Goal: Communication & Community: Answer question/provide support

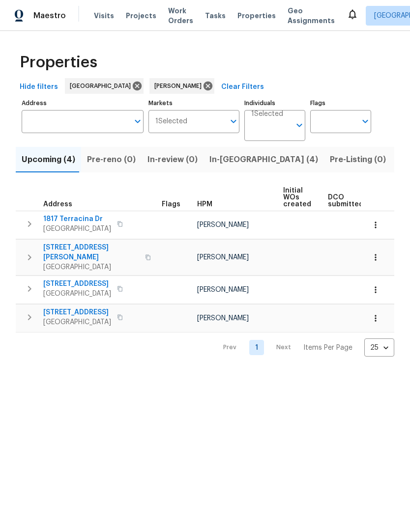
click at [222, 157] on span "In-reno (4)" at bounding box center [263, 160] width 109 height 14
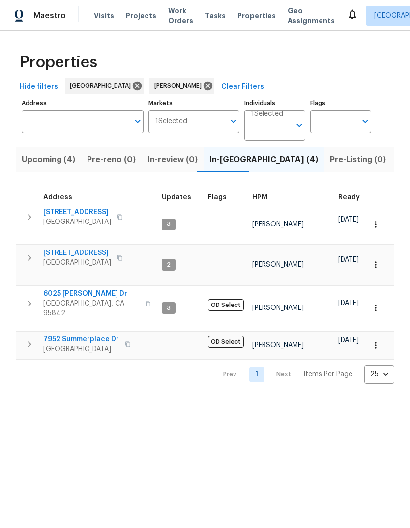
click at [45, 299] on span "[GEOGRAPHIC_DATA], CA 95842" at bounding box center [91, 309] width 96 height 20
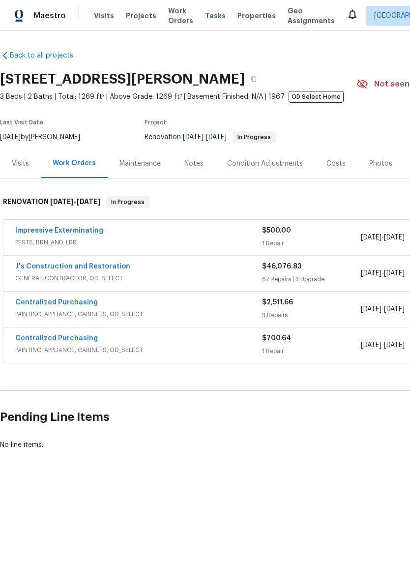
click at [36, 233] on link "Impressive Exterminating" at bounding box center [59, 230] width 88 height 7
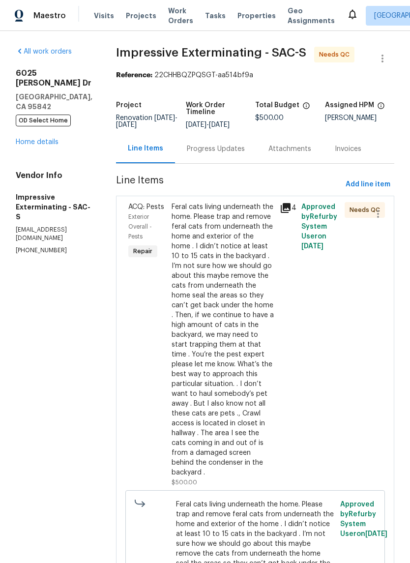
click at [230, 141] on div "Progress Updates" at bounding box center [216, 148] width 82 height 29
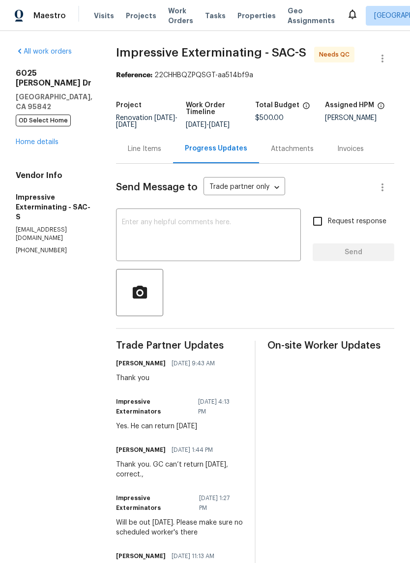
click at [149, 229] on textarea at bounding box center [208, 236] width 173 height 34
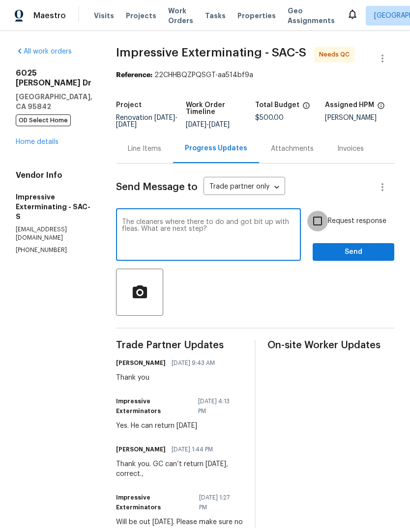
type textarea "The cleaners where there to do and got bit up with fleas. What are next step?"
click at [322, 229] on input "Request response" at bounding box center [317, 221] width 21 height 21
checkbox input "true"
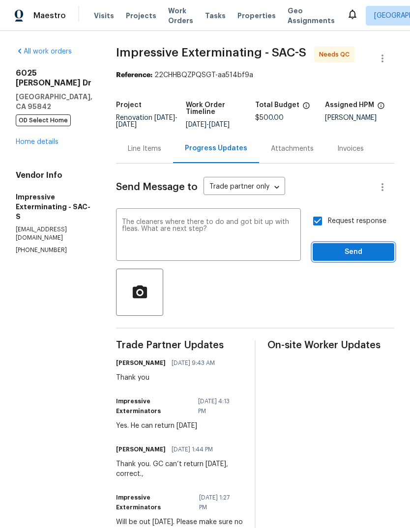
click at [358, 258] on span "Send" at bounding box center [353, 252] width 66 height 12
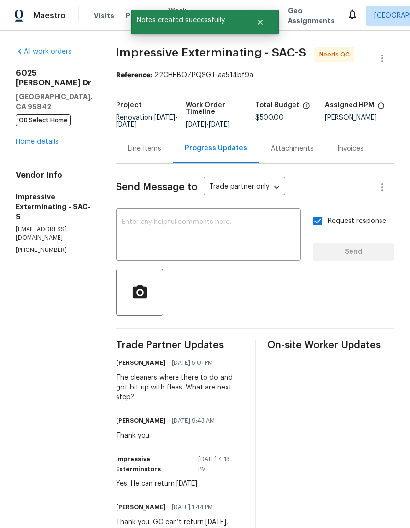
click at [49, 139] on link "Home details" at bounding box center [37, 142] width 43 height 7
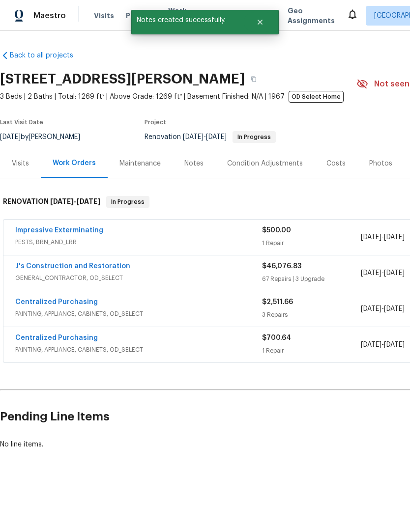
click at [190, 168] on div "Notes" at bounding box center [193, 164] width 19 height 10
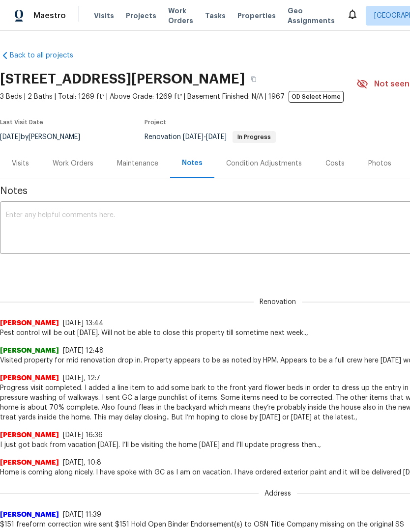
click at [33, 213] on textarea at bounding box center [278, 229] width 544 height 34
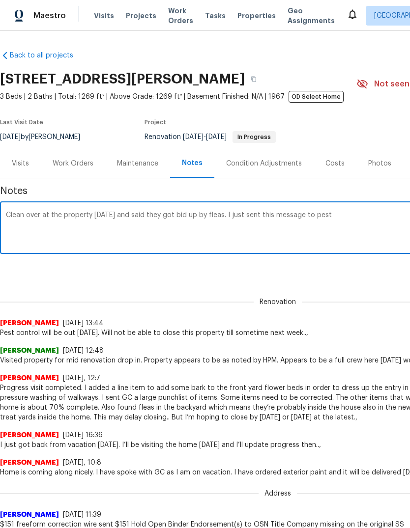
type textarea "Clean over at the property [DATE] and said they got bid up by fleas. I just sen…"
click at [64, 159] on div "Work Orders" at bounding box center [73, 164] width 41 height 10
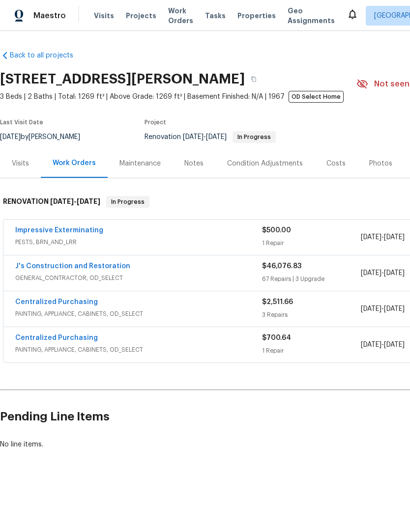
click at [48, 234] on link "Impressive Exterminating" at bounding box center [59, 230] width 88 height 7
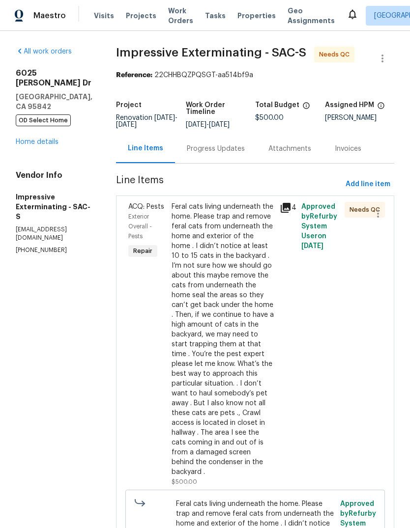
click at [230, 144] on div "Progress Updates" at bounding box center [216, 149] width 58 height 10
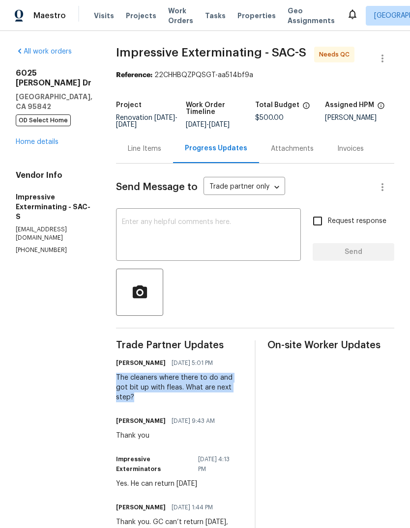
copy div "The cleaners where there to do and got bit up with fleas. What are next step?"
click at [47, 139] on link "Home details" at bounding box center [37, 142] width 43 height 7
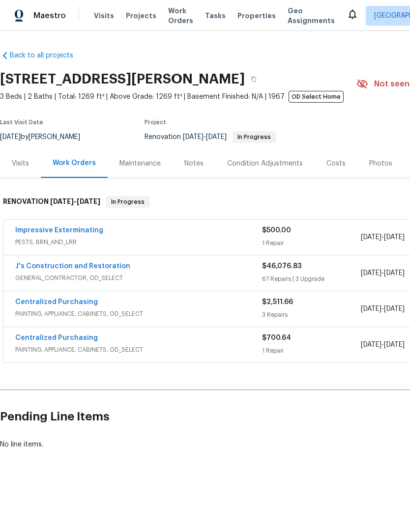
click at [189, 166] on div "Notes" at bounding box center [193, 164] width 19 height 10
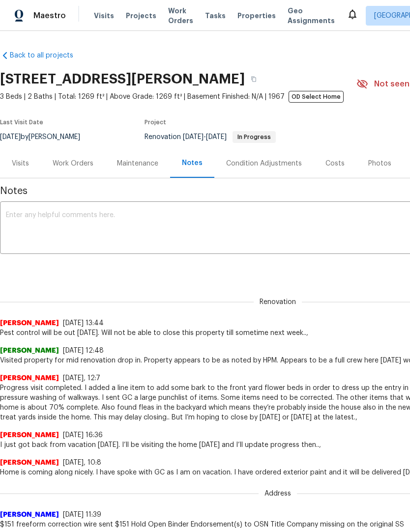
click at [28, 230] on textarea at bounding box center [278, 229] width 544 height 34
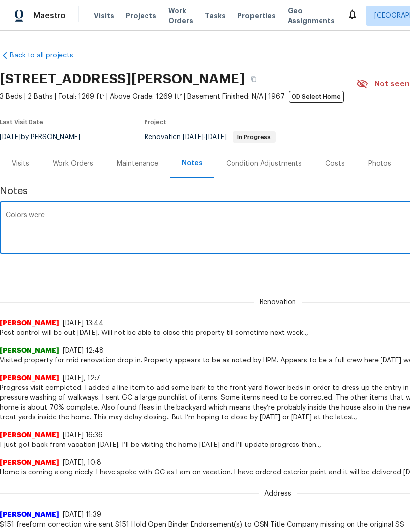
type textarea "Colors"
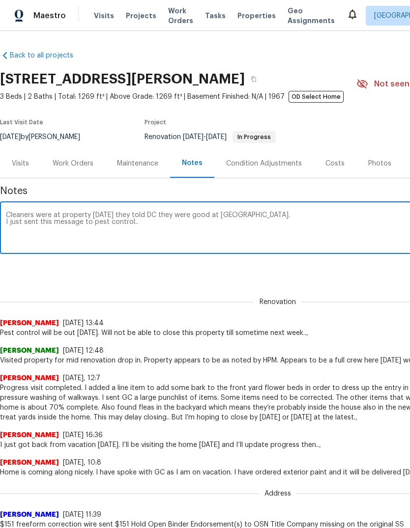
click at [59, 235] on textarea "Cleaners were at property [DATE] they told DC they were good at [GEOGRAPHIC_DAT…" at bounding box center [278, 229] width 544 height 34
paste textarea "The cleaners where there to do and got bit up with fleas. What are next step?"
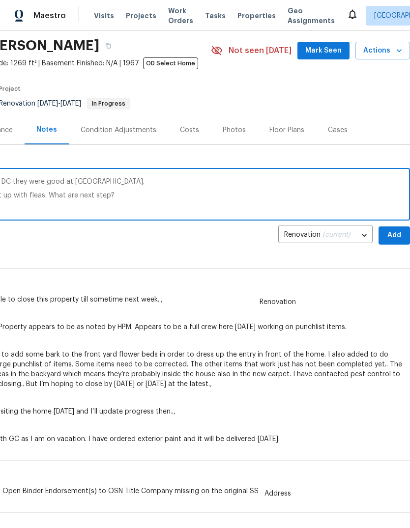
scroll to position [31, 145]
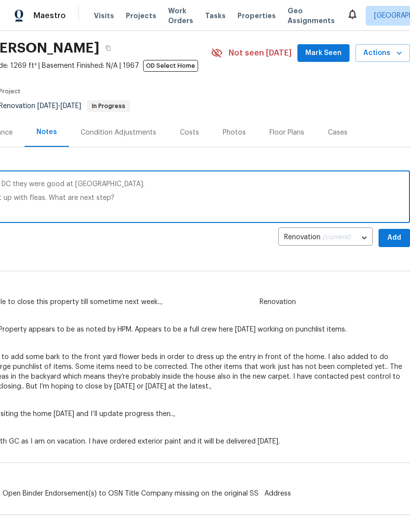
type textarea "Cleaners were at property [DATE] they told DC they were good at [GEOGRAPHIC_DAT…"
click at [390, 238] on span "Add" at bounding box center [394, 238] width 16 height 12
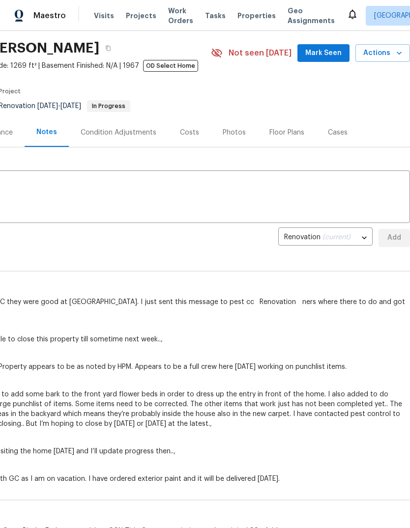
click at [232, 501] on div "Address [PERSON_NAME] [DATE] 11:39 $151 freeform correction wire sent $151 Hold…" at bounding box center [132, 510] width 555 height 52
